Goal: Task Accomplishment & Management: Complete application form

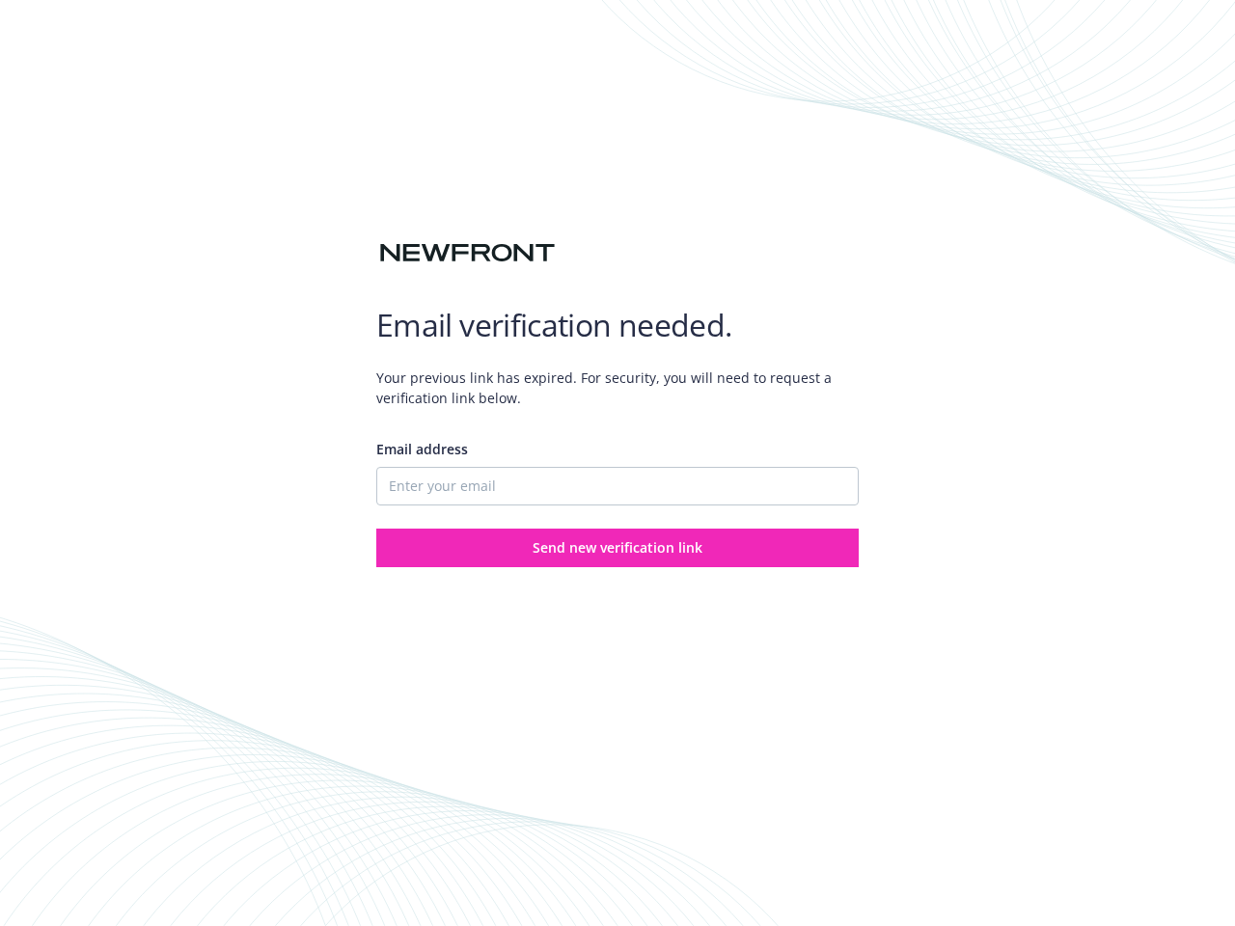
click at [617, 463] on div "Email address" at bounding box center [617, 472] width 482 height 67
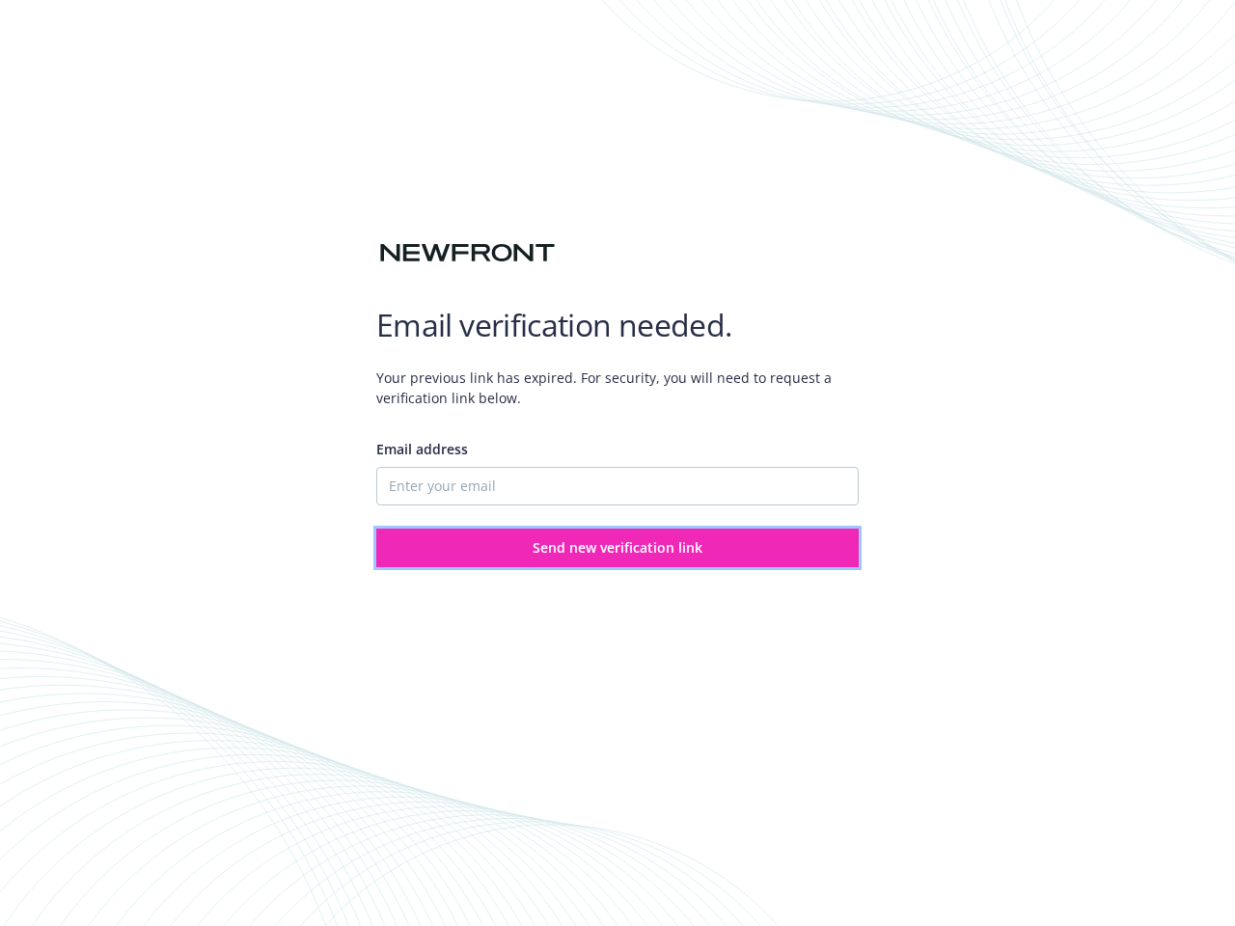
click at [617, 548] on span "Send new verification link" at bounding box center [617, 547] width 170 height 18
